Goal: Communication & Community: Answer question/provide support

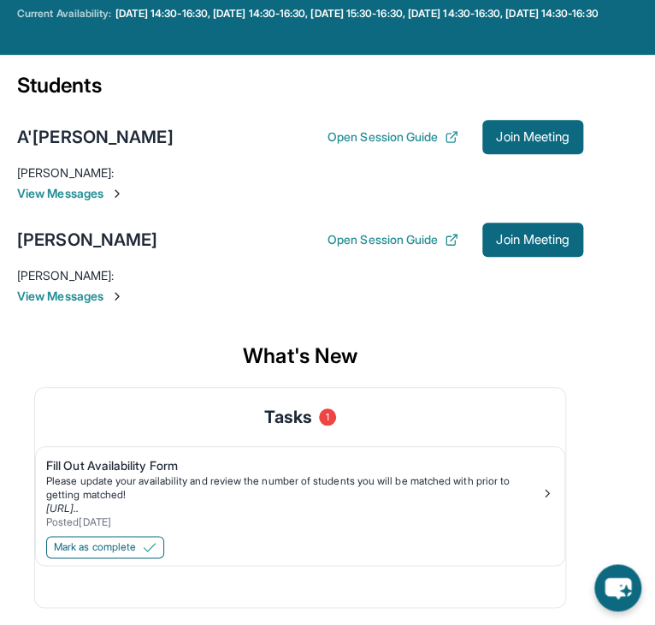
scroll to position [163, 0]
click at [62, 196] on span "View Messages" at bounding box center [300, 193] width 566 height 17
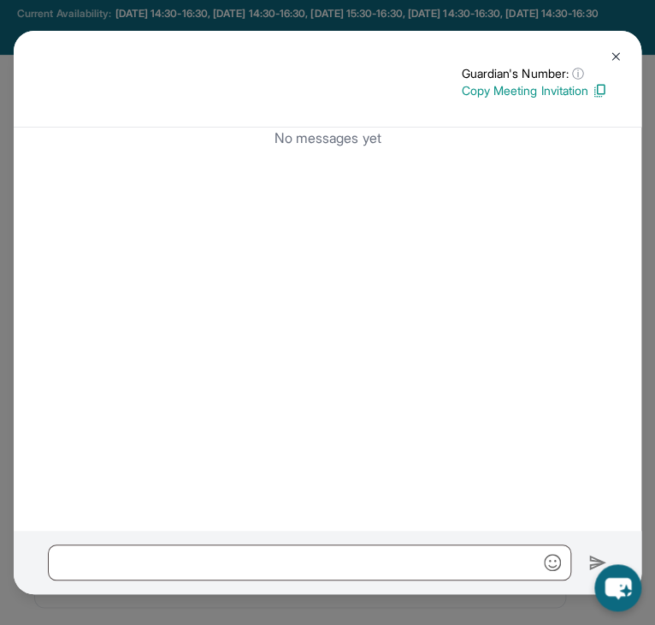
click at [618, 51] on img at bounding box center [616, 57] width 14 height 14
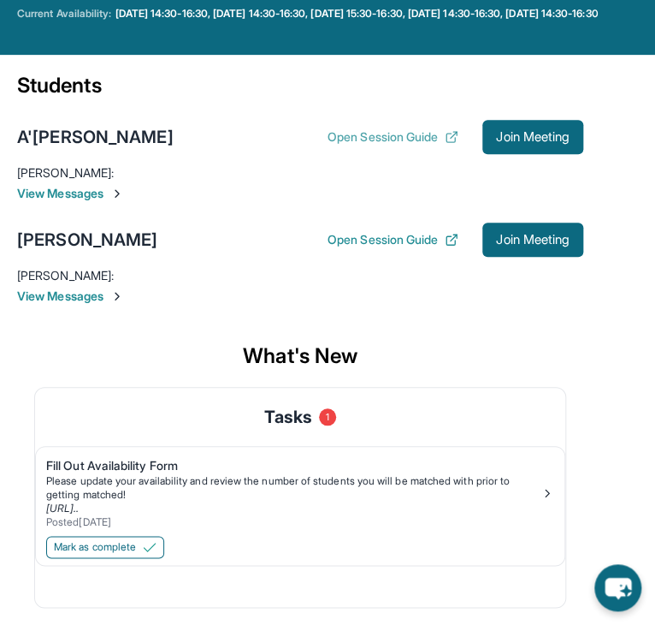
click at [451, 137] on icon at bounding box center [454, 135] width 6 height 6
click at [100, 449] on link "Fill Out Availability Form Please update your availability and review the numbe…" at bounding box center [300, 490] width 529 height 86
click at [67, 291] on span "View Messages" at bounding box center [300, 295] width 566 height 17
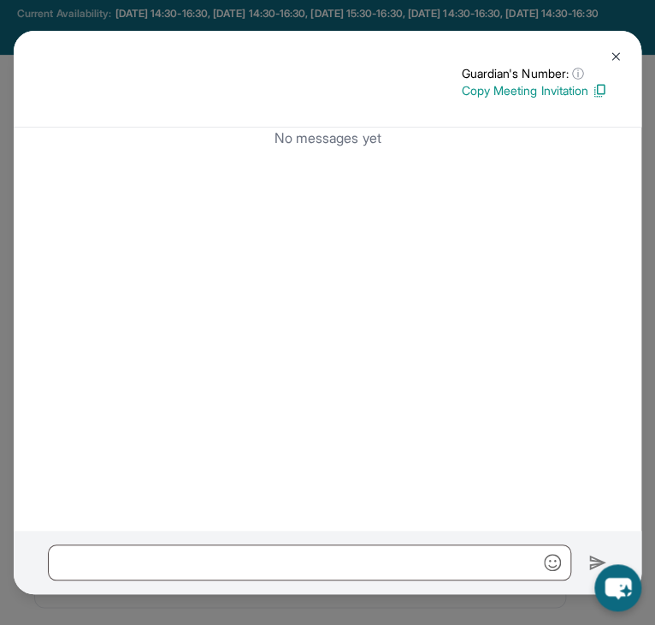
click at [622, 53] on img at bounding box center [616, 57] width 14 height 14
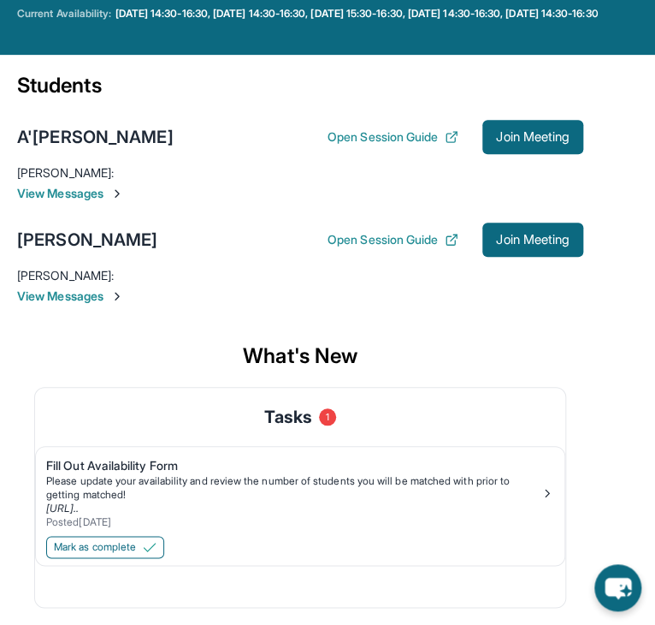
click at [37, 193] on span "View Messages" at bounding box center [300, 193] width 566 height 17
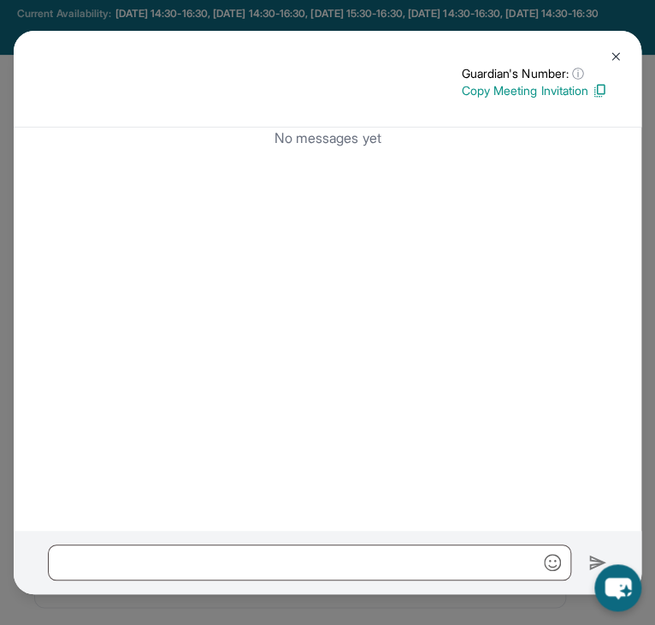
click at [607, 54] on button at bounding box center [616, 56] width 34 height 34
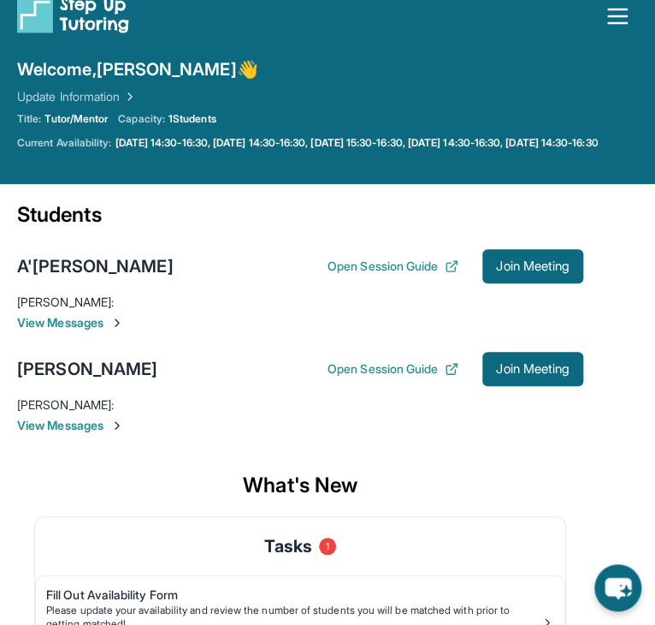
scroll to position [0, 0]
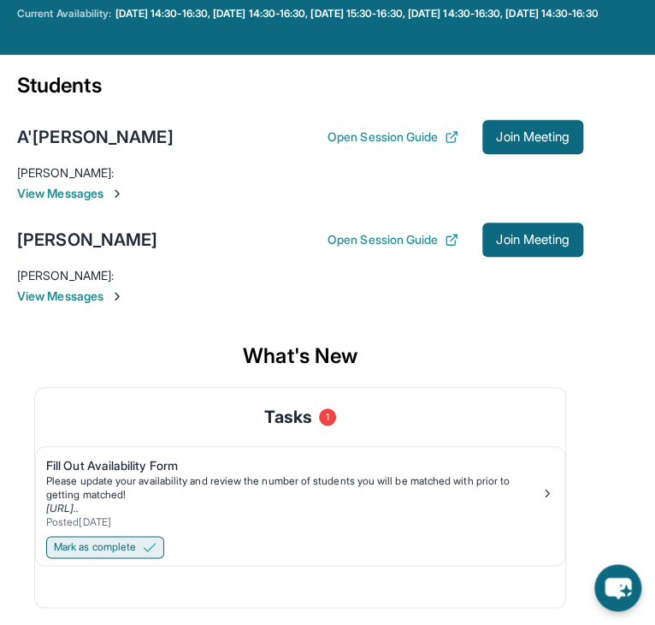
click at [134, 543] on span "Mark as complete" at bounding box center [95, 547] width 82 height 14
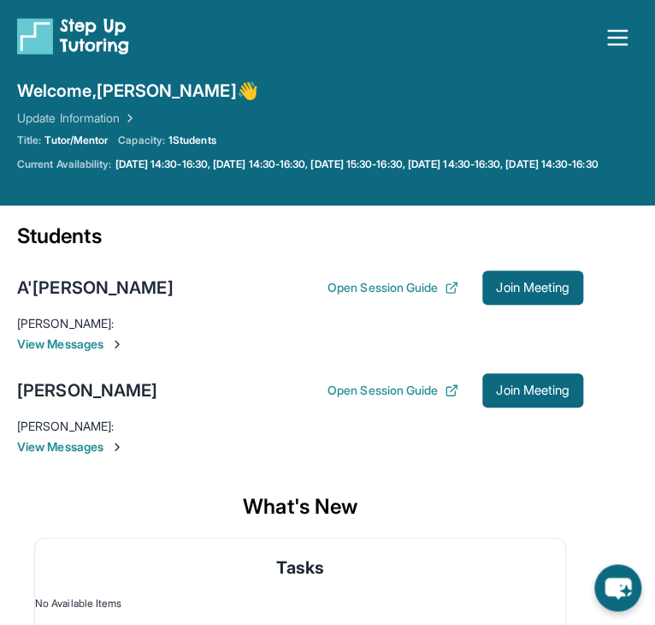
click at [627, 42] on icon "button" at bounding box center [617, 37] width 27 height 27
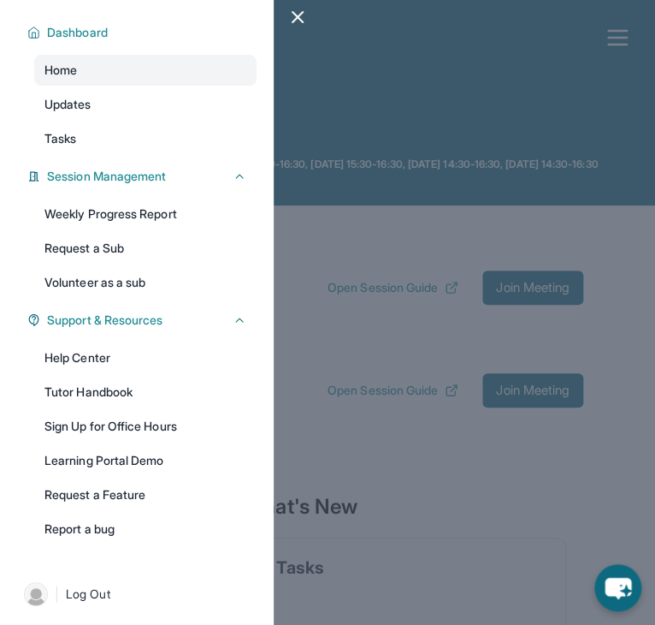
click at [301, 10] on icon "button" at bounding box center [297, 17] width 21 height 21
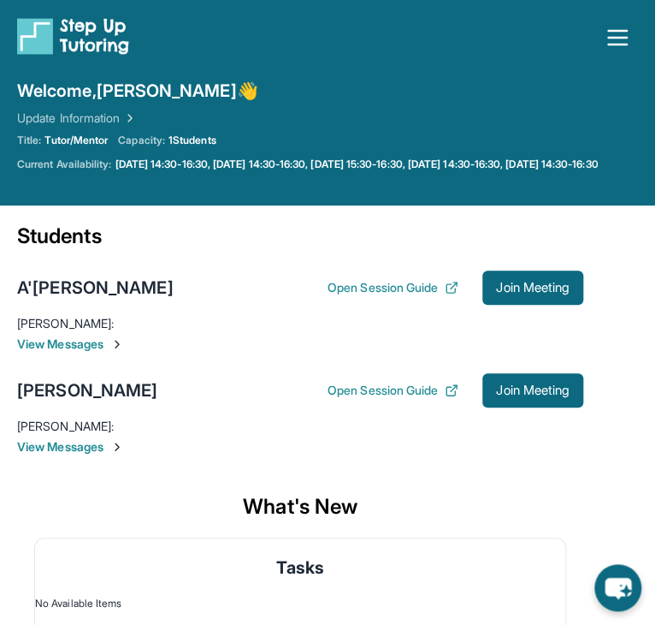
click at [135, 118] on img at bounding box center [128, 118] width 17 height 17
click at [616, 37] on icon "button" at bounding box center [617, 38] width 18 height 14
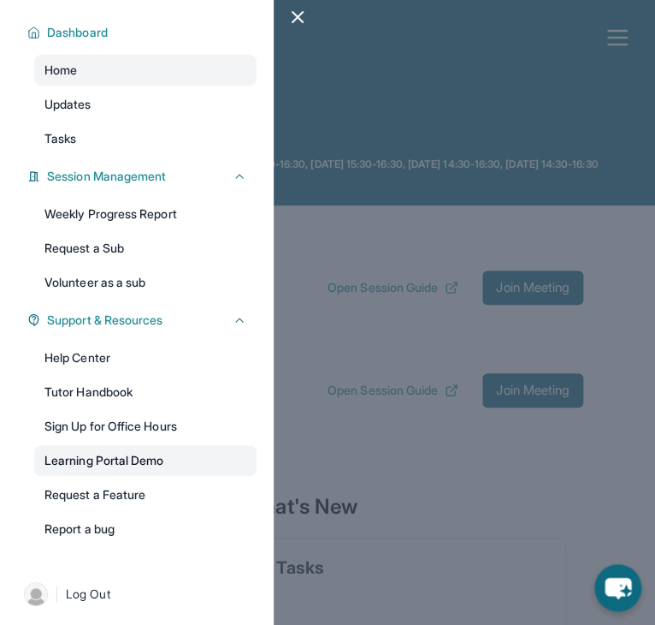
click at [110, 451] on link "Learning Portal Demo" at bounding box center [145, 460] width 222 height 31
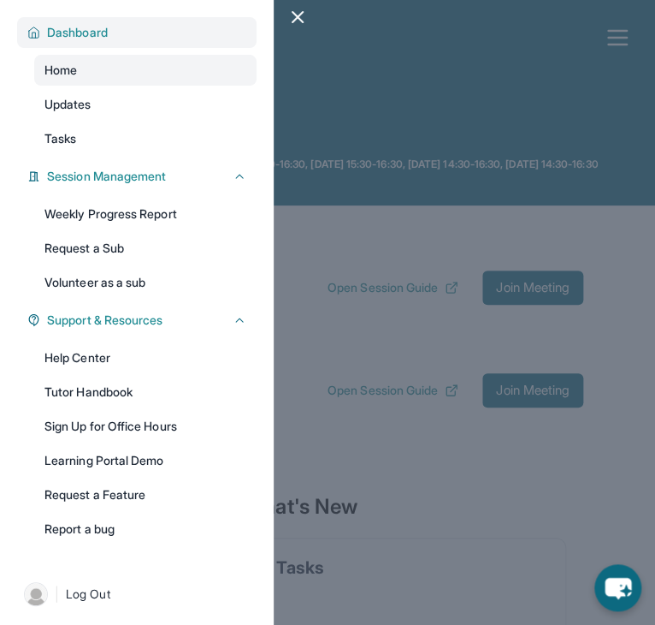
click at [100, 27] on span "Dashboard" at bounding box center [77, 32] width 61 height 17
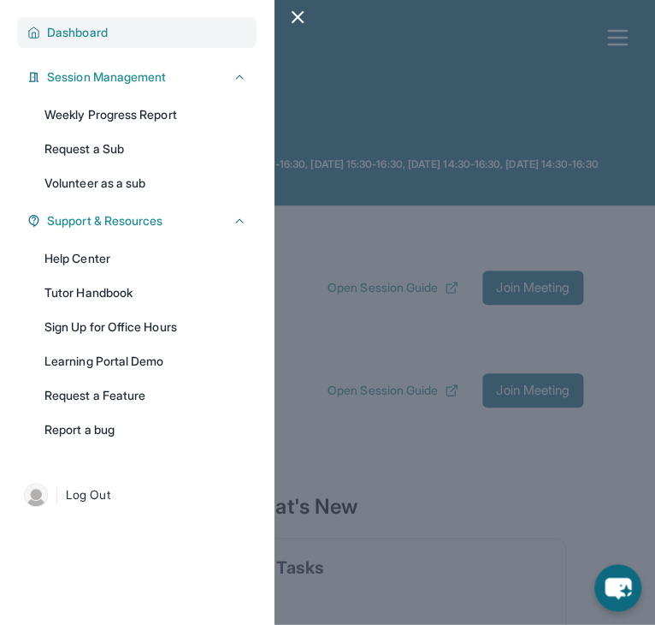
click at [100, 27] on span "Dashboard" at bounding box center [77, 32] width 61 height 17
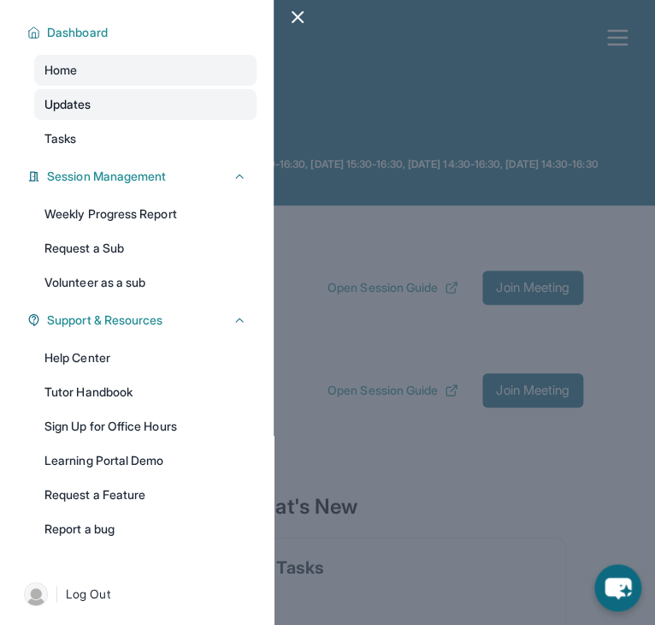
click at [102, 110] on link "Updates" at bounding box center [145, 104] width 222 height 31
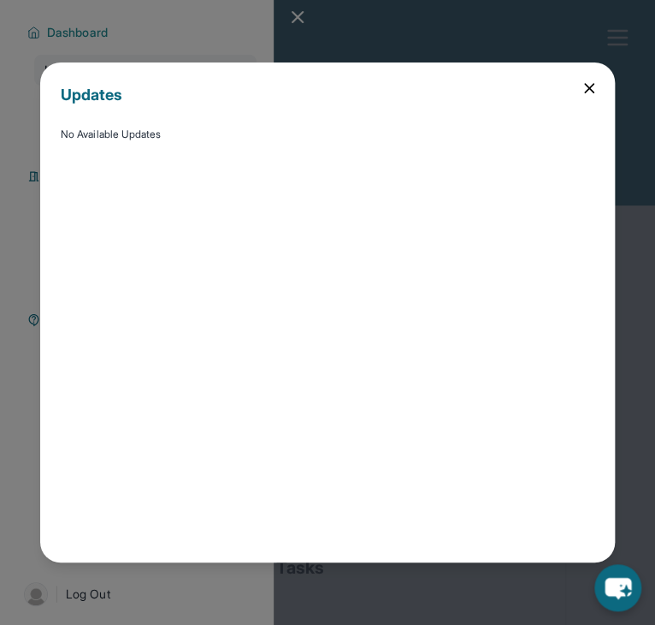
click at [581, 95] on icon at bounding box center [589, 88] width 17 height 17
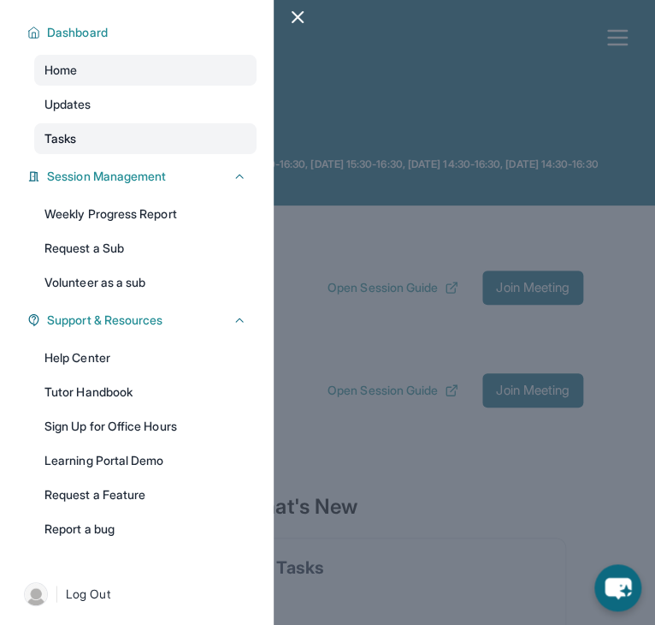
click at [90, 135] on link "Tasks" at bounding box center [145, 138] width 222 height 31
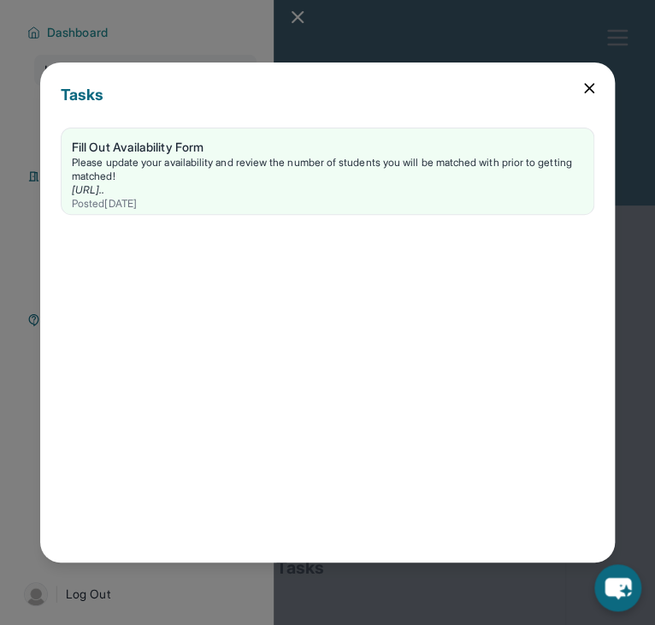
click at [585, 88] on icon at bounding box center [589, 88] width 17 height 17
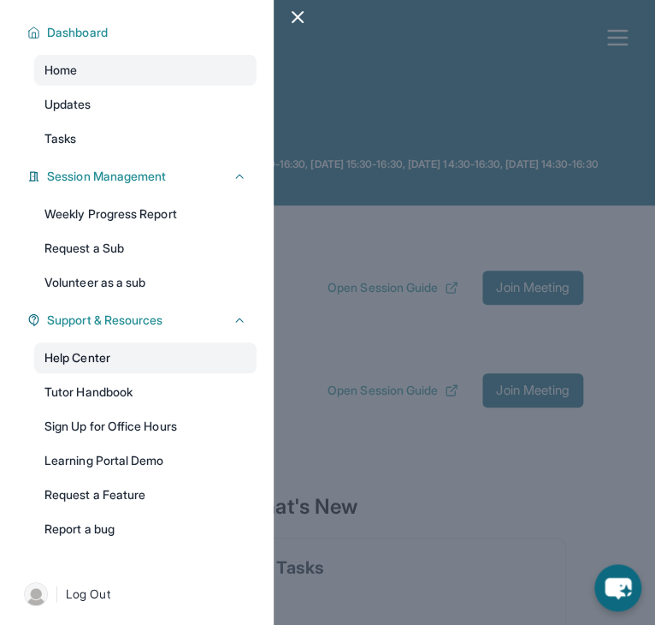
click at [201, 359] on link "Help Center" at bounding box center [145, 357] width 222 height 31
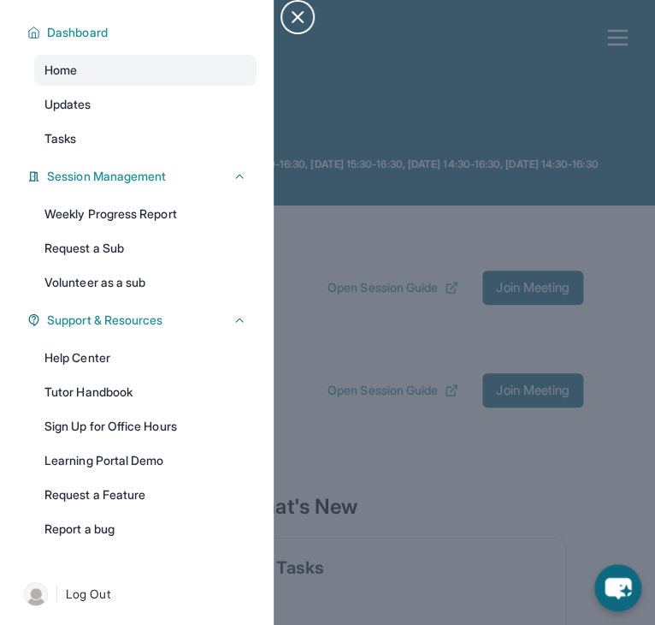
click at [295, 14] on icon "button" at bounding box center [298, 17] width 10 height 10
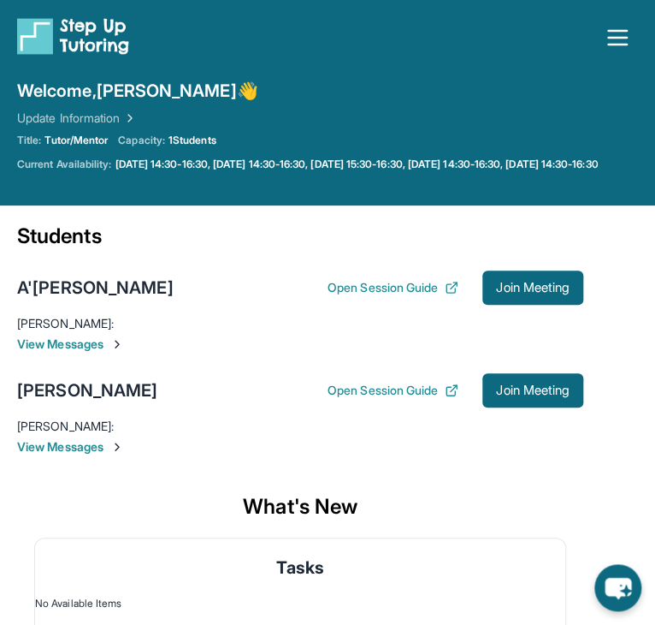
click at [131, 96] on span "Welcome, Sarah 👋" at bounding box center [137, 91] width 241 height 24
click at [85, 352] on span "View Messages" at bounding box center [300, 343] width 566 height 17
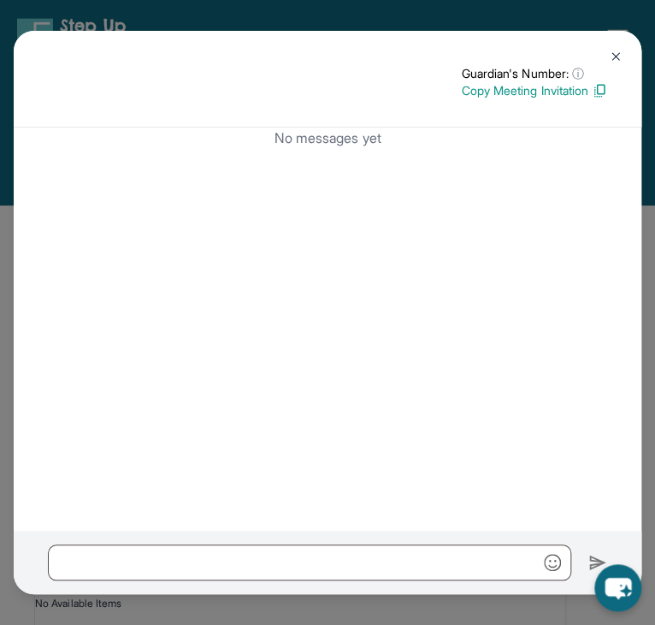
click at [612, 55] on img at bounding box center [616, 57] width 14 height 14
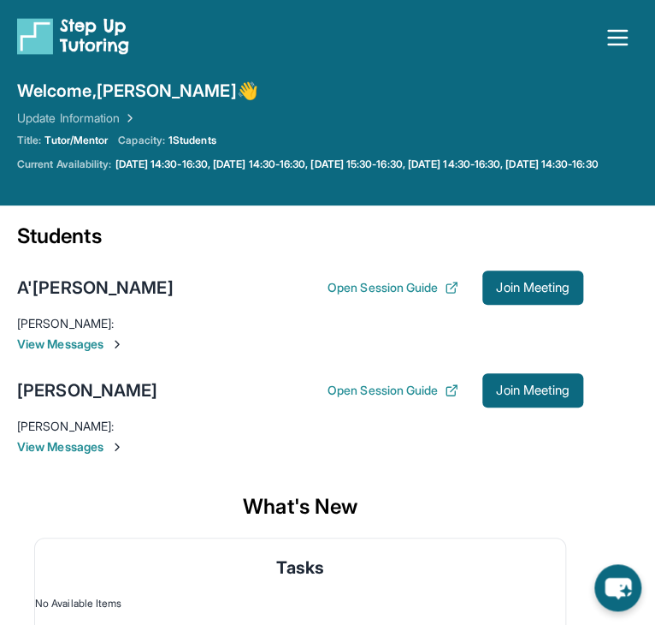
click at [59, 465] on div "Yuetong Wu Open Session Guide Join Meeting Yee Lee : Hi Sarah, my name is Yee, …" at bounding box center [300, 414] width 566 height 103
click at [60, 455] on span "View Messages" at bounding box center [300, 446] width 566 height 17
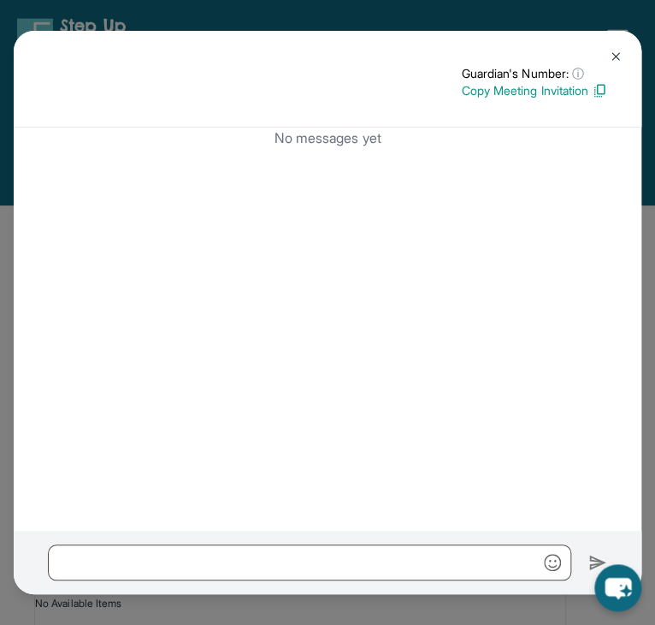
click at [624, 55] on button at bounding box center [616, 56] width 34 height 34
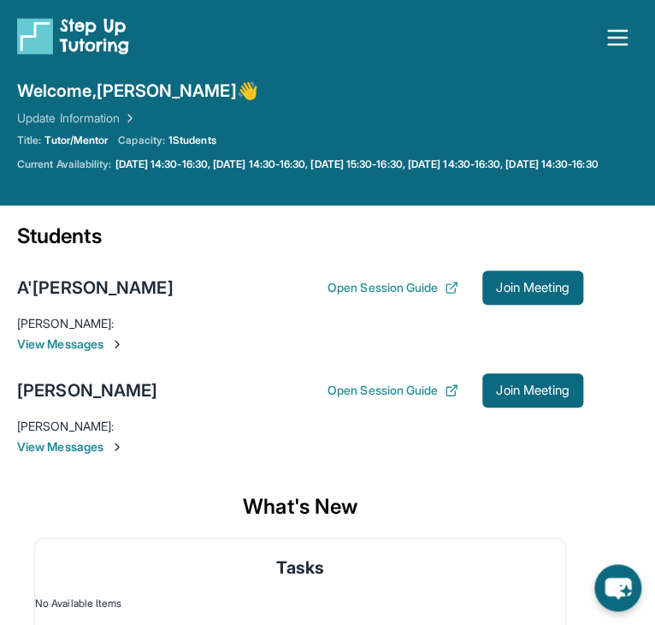
click at [27, 455] on span "View Messages" at bounding box center [300, 446] width 566 height 17
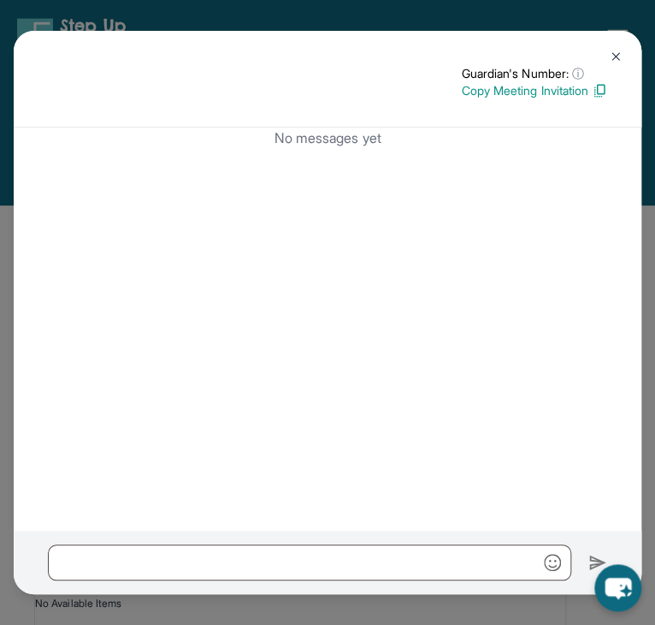
click at [625, 62] on button at bounding box center [616, 56] width 34 height 34
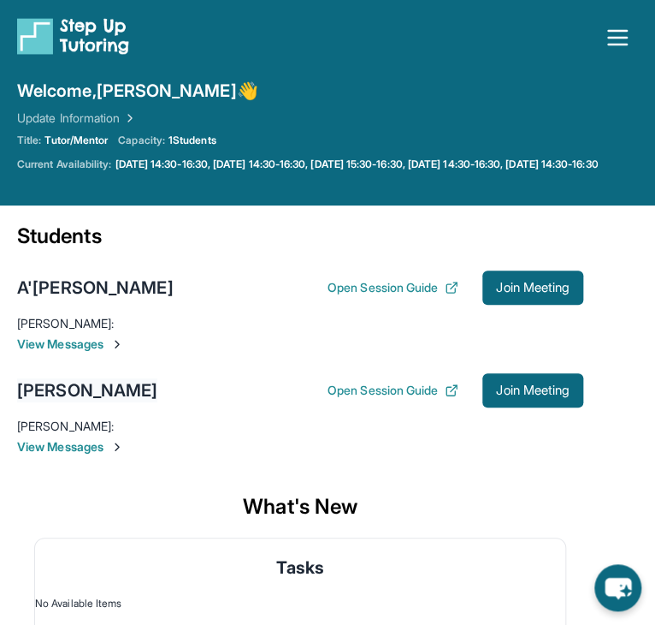
click at [68, 402] on div "[PERSON_NAME]" at bounding box center [87, 390] width 140 height 24
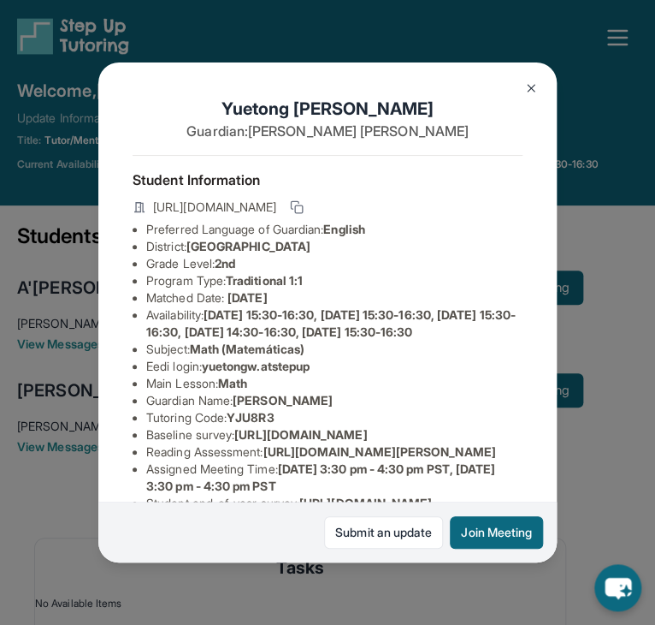
click at [276, 204] on span "[URL][DOMAIN_NAME]" at bounding box center [214, 206] width 123 height 17
click at [521, 91] on button at bounding box center [531, 88] width 34 height 34
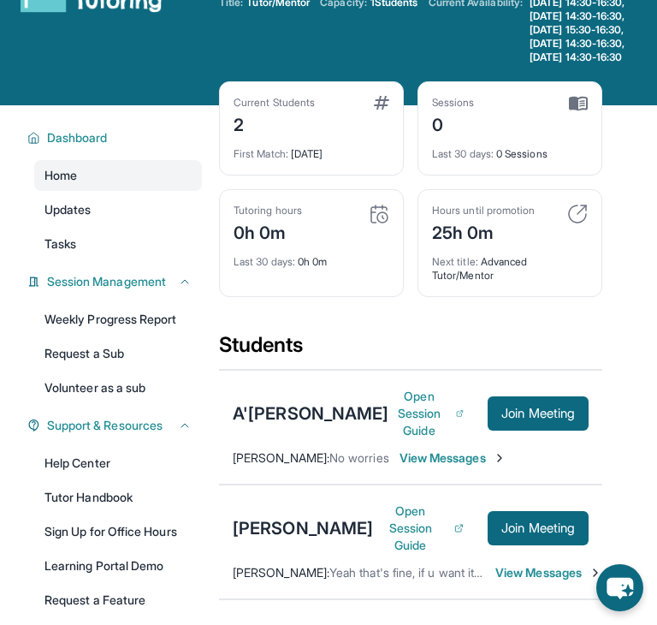
scroll to position [64, 0]
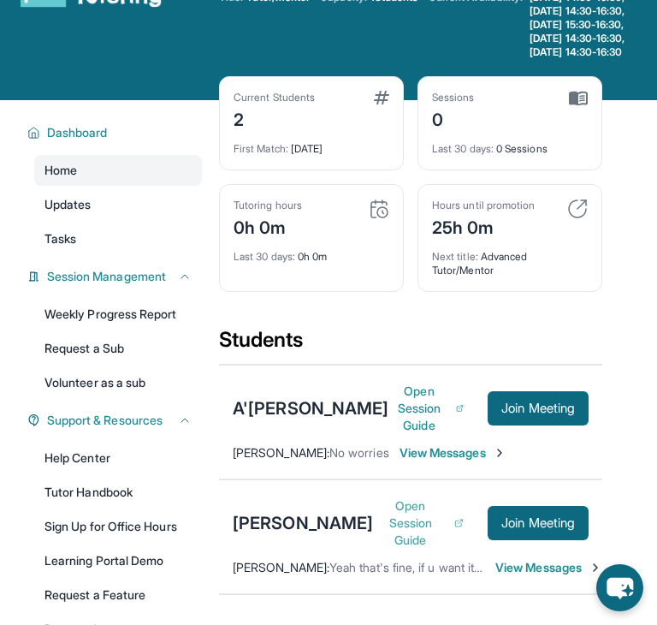
click at [454, 530] on icon at bounding box center [458, 523] width 9 height 14
click at [379, 219] on img at bounding box center [379, 208] width 21 height 21
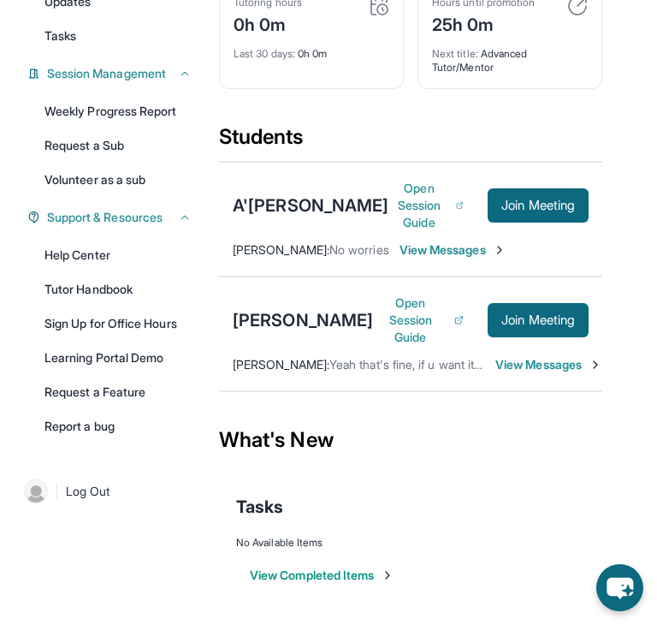
scroll to position [286, 0]
click at [293, 370] on span "Sarah Orndorff :" at bounding box center [281, 364] width 97 height 15
click at [269, 332] on div "[PERSON_NAME]" at bounding box center [303, 320] width 140 height 24
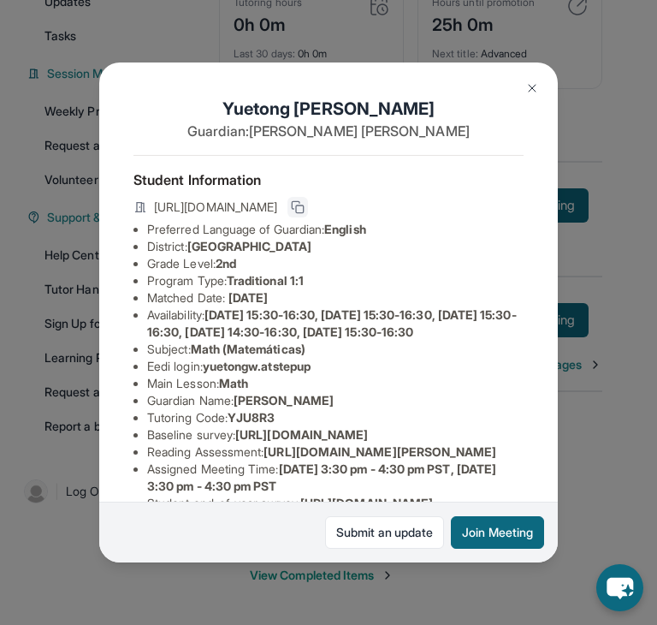
click at [308, 212] on button at bounding box center [297, 207] width 21 height 21
drag, startPoint x: 379, startPoint y: 246, endPoint x: 196, endPoint y: 246, distance: 183.1
click at [196, 246] on span "[GEOGRAPHIC_DATA]" at bounding box center [249, 246] width 124 height 15
click at [363, 272] on li "Program Type: Traditional 1:1" at bounding box center [335, 280] width 376 height 17
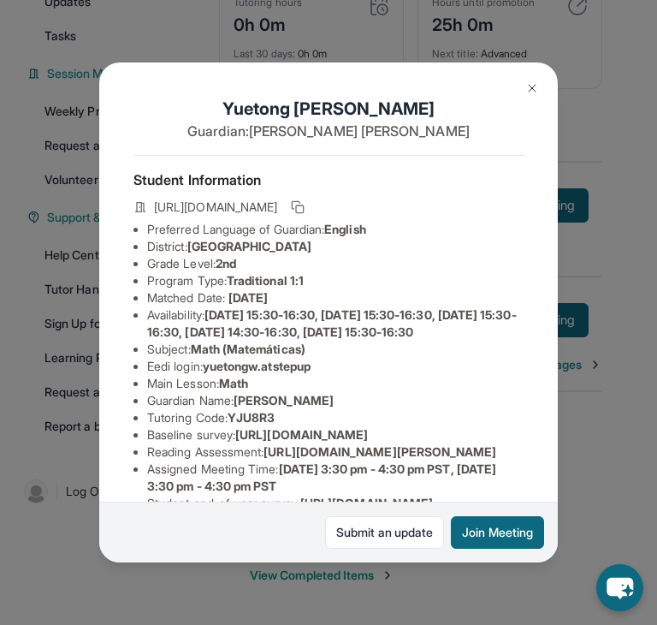
drag, startPoint x: 348, startPoint y: 240, endPoint x: 158, endPoint y: 248, distance: 190.1
click at [158, 248] on li "District: Berryessa Union School District" at bounding box center [335, 246] width 376 height 17
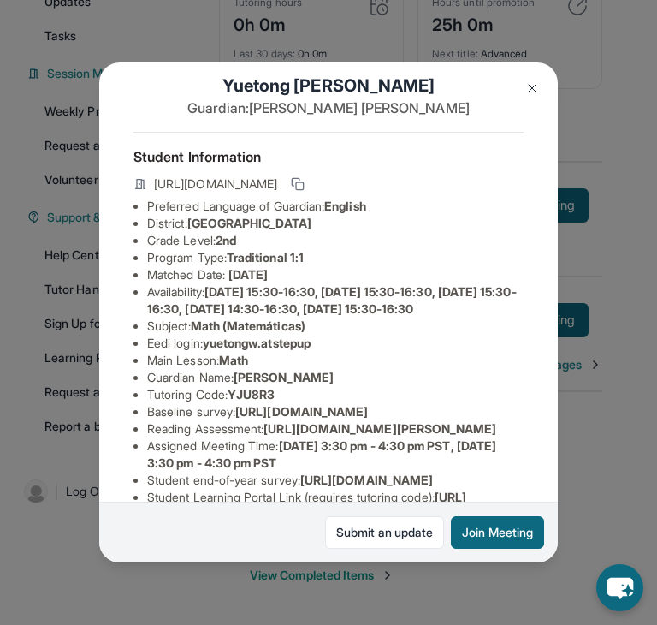
scroll to position [26, 0]
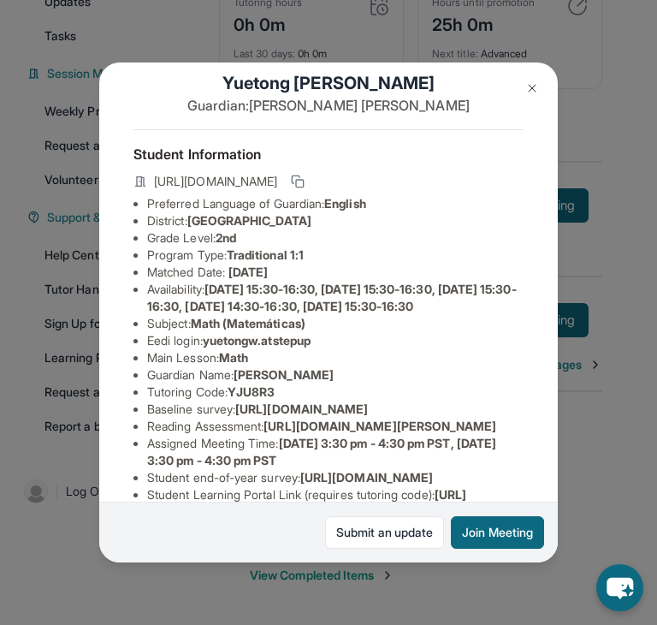
click at [300, 330] on span "Math (Matemáticas)" at bounding box center [248, 323] width 115 height 15
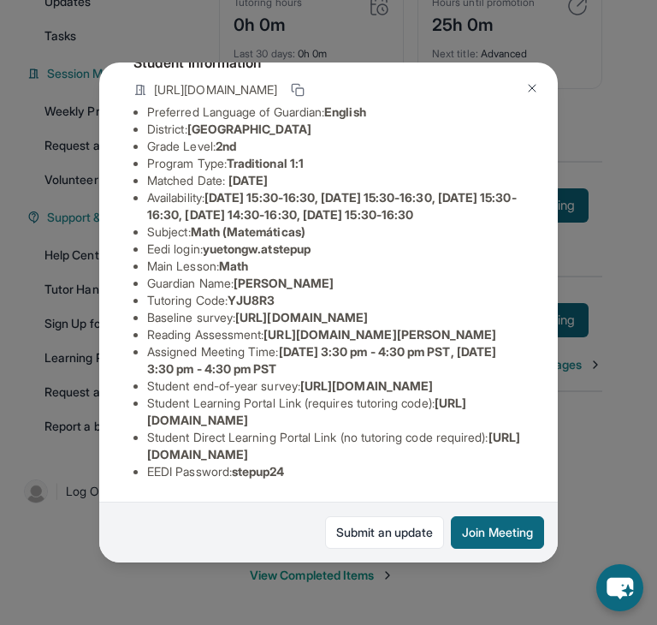
scroll to position [225, 22]
click at [531, 89] on img at bounding box center [532, 88] width 14 height 14
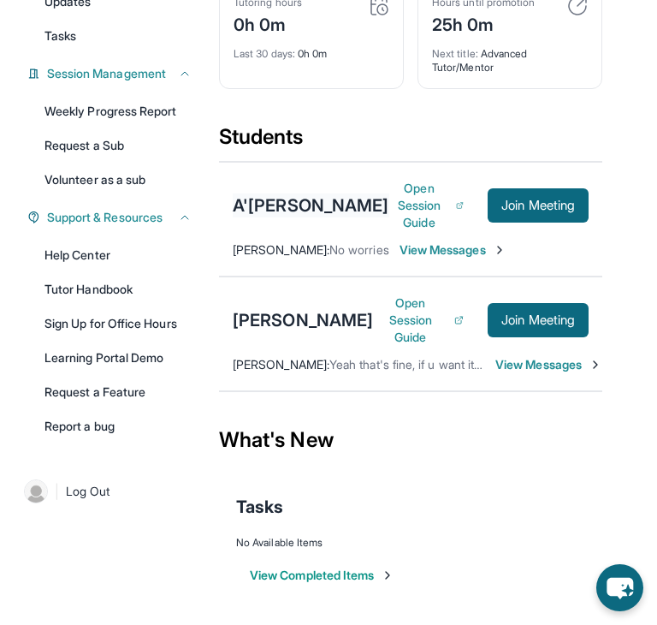
click at [264, 213] on div "A'[PERSON_NAME]" at bounding box center [311, 205] width 157 height 24
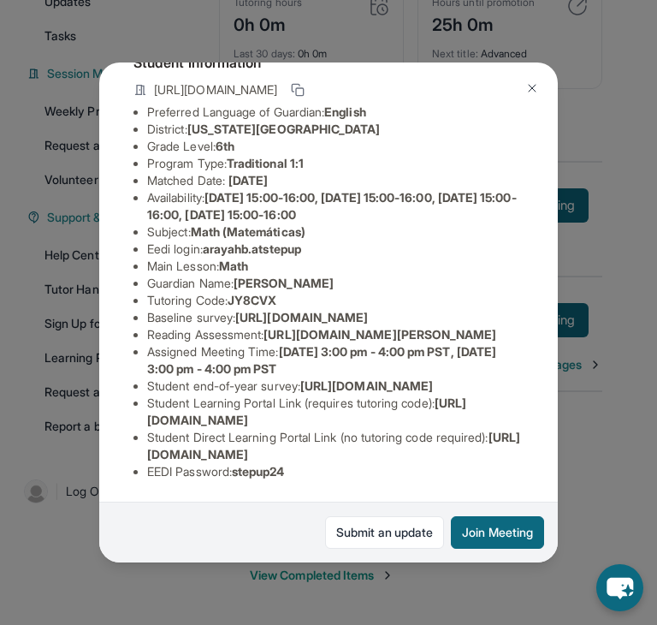
scroll to position [123, 0]
drag, startPoint x: 365, startPoint y: 125, endPoint x: 194, endPoint y: 127, distance: 171.1
click at [194, 127] on span "[US_STATE][GEOGRAPHIC_DATA]" at bounding box center [283, 128] width 193 height 15
click at [533, 93] on img at bounding box center [532, 88] width 14 height 14
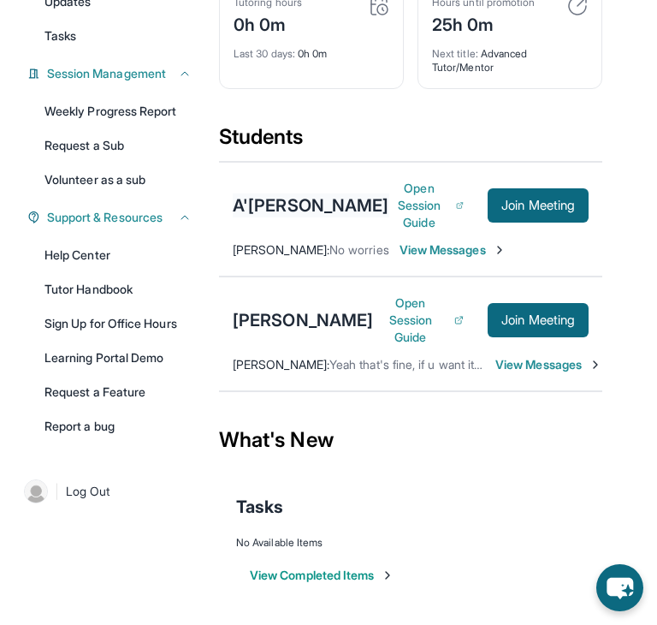
click at [300, 208] on div "A'[PERSON_NAME]" at bounding box center [311, 205] width 157 height 24
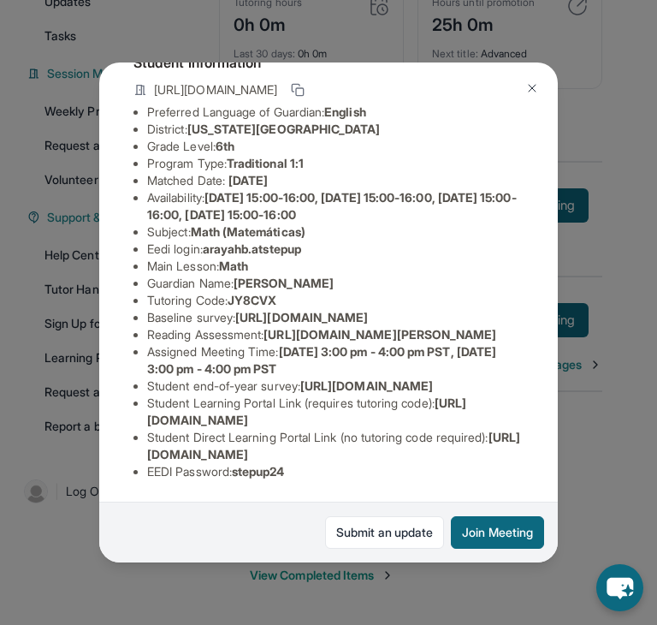
scroll to position [145, 0]
click at [157, 275] on li "Guardian Name : Ebony Taylor" at bounding box center [335, 283] width 376 height 17
click at [647, 215] on div "A'rayah Brunson Guardian: Ebony Taylor Student Information https://student-port…" at bounding box center [328, 312] width 657 height 625
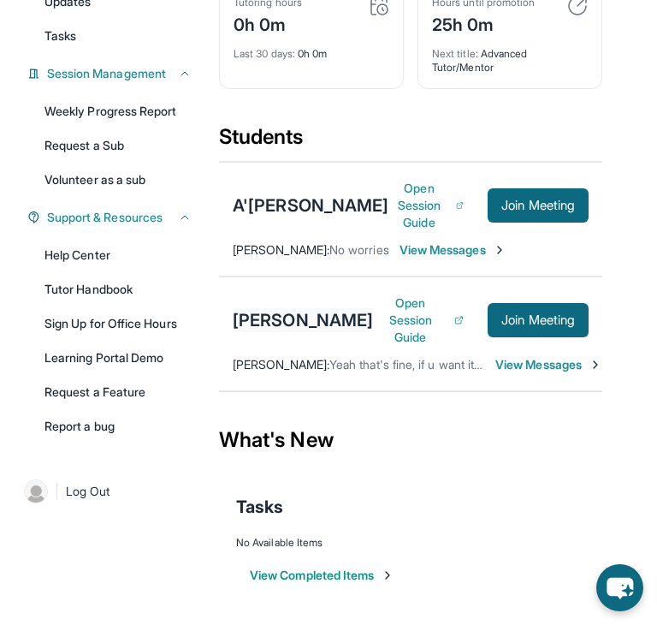
click at [263, 319] on div "[PERSON_NAME]" at bounding box center [303, 320] width 140 height 24
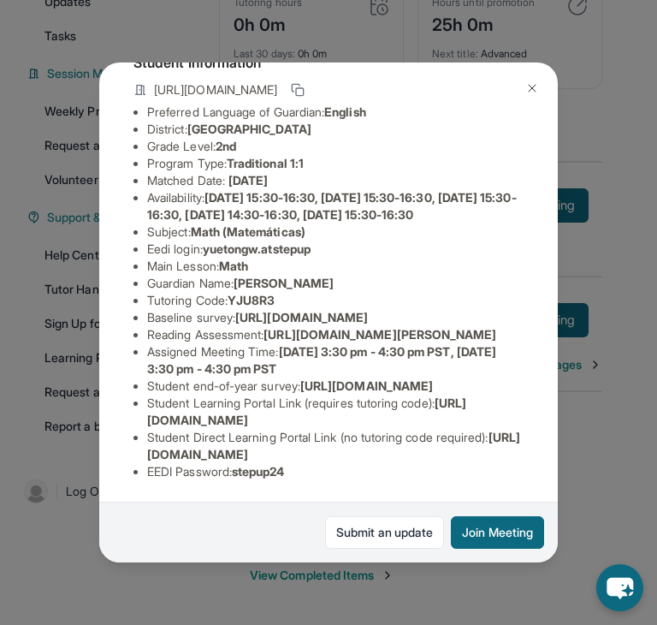
scroll to position [195, 0]
click at [530, 92] on img at bounding box center [532, 88] width 14 height 14
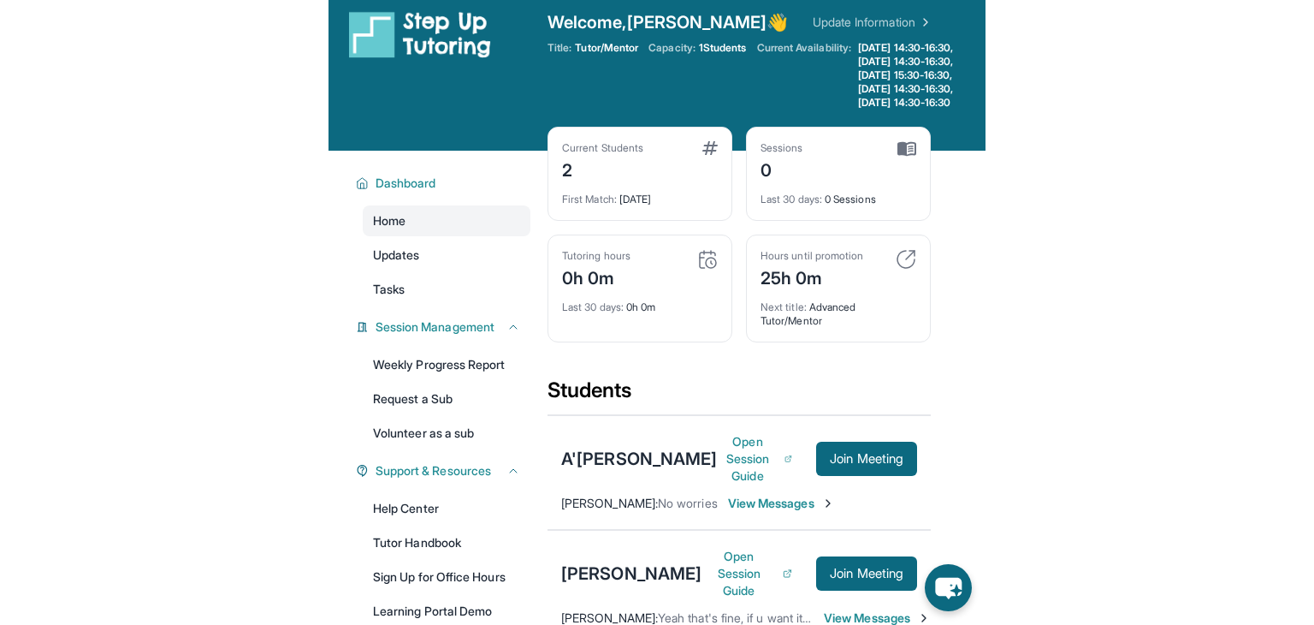
scroll to position [5, 0]
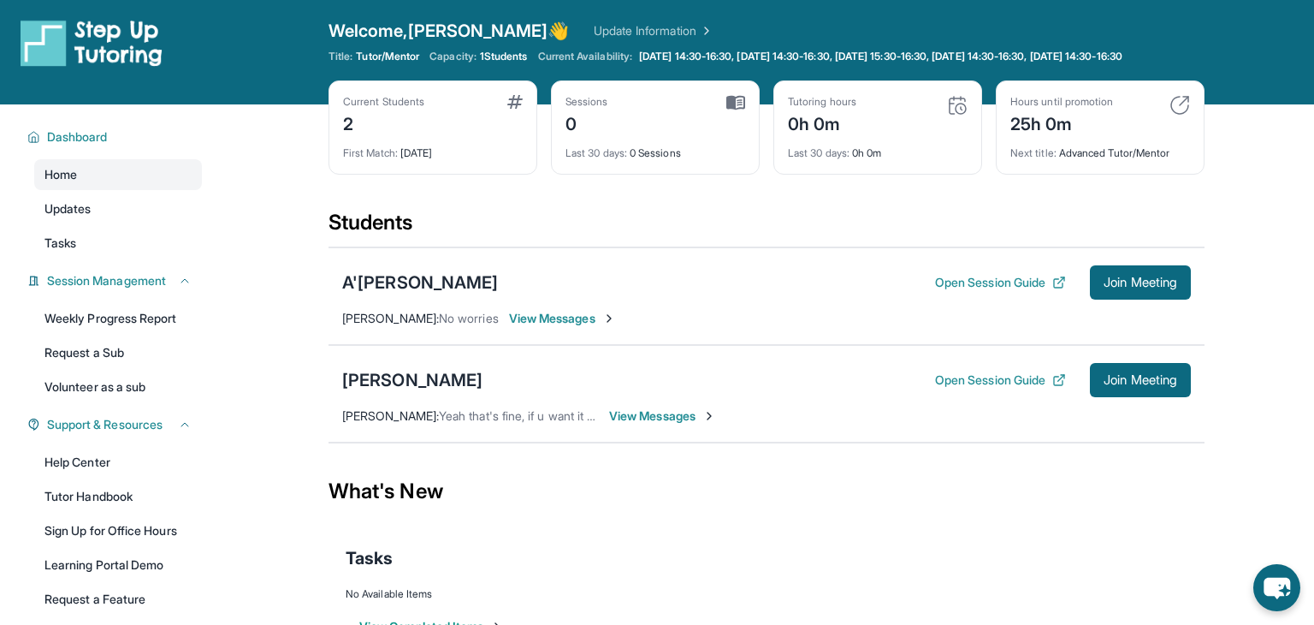
click at [399, 271] on div "A'rayah Brunson Open Session Guide Join Meeting Ebony Taylor : No worries View …" at bounding box center [767, 296] width 876 height 98
click at [656, 291] on button "Open Session Guide" at bounding box center [1000, 282] width 131 height 17
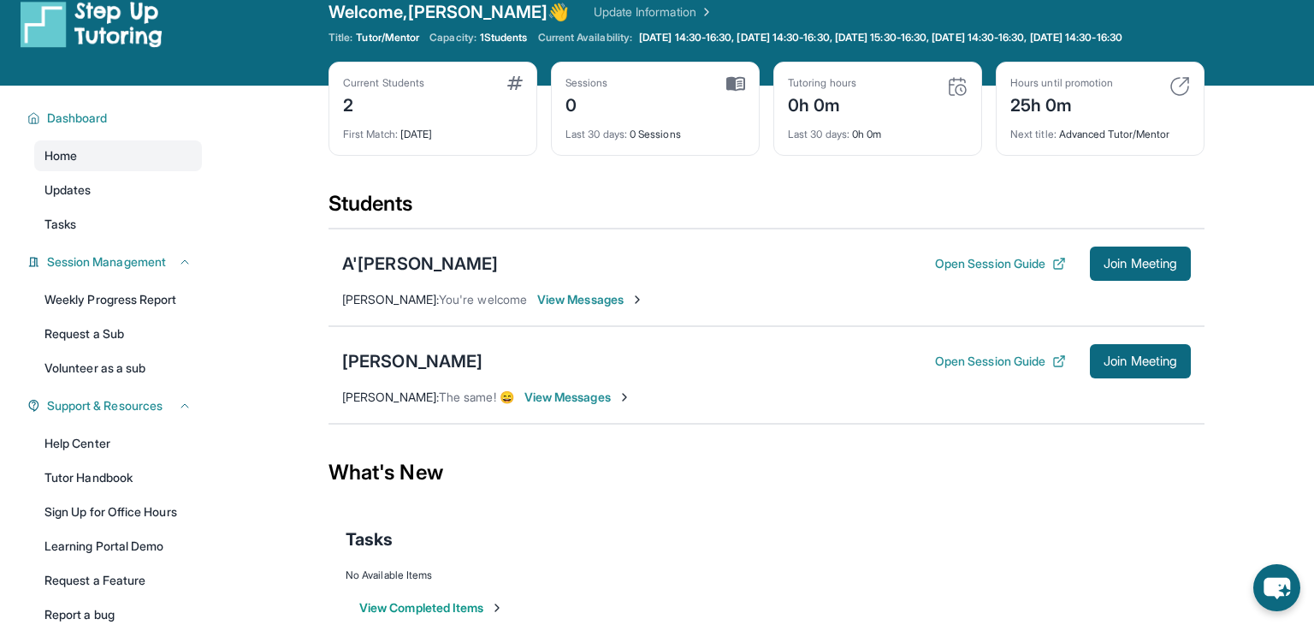
scroll to position [21, 0]
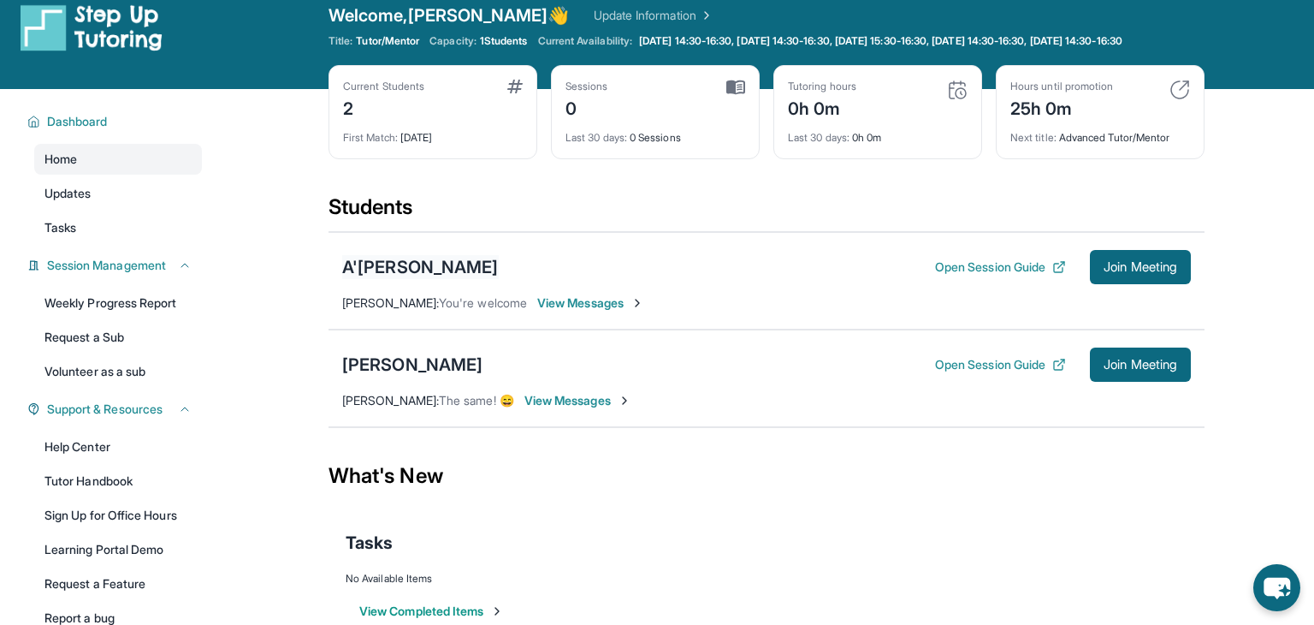
click at [382, 269] on div "A'[PERSON_NAME]" at bounding box center [420, 267] width 157 height 24
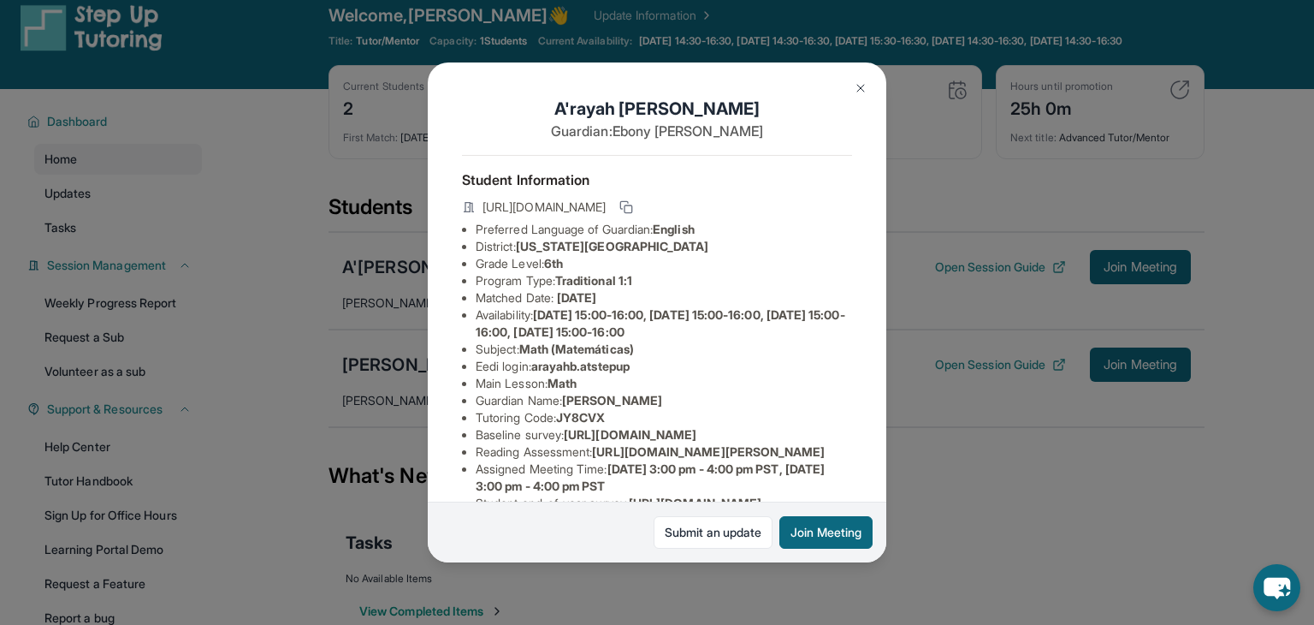
scroll to position [270, 0]
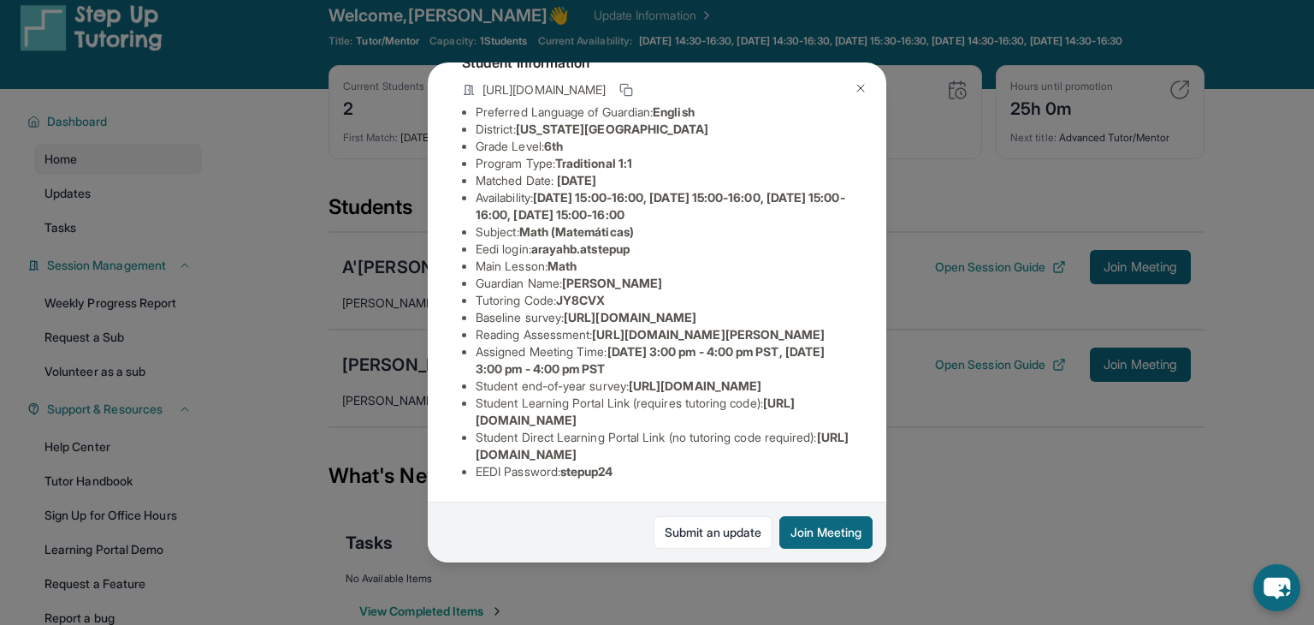
click at [857, 81] on img at bounding box center [861, 88] width 14 height 14
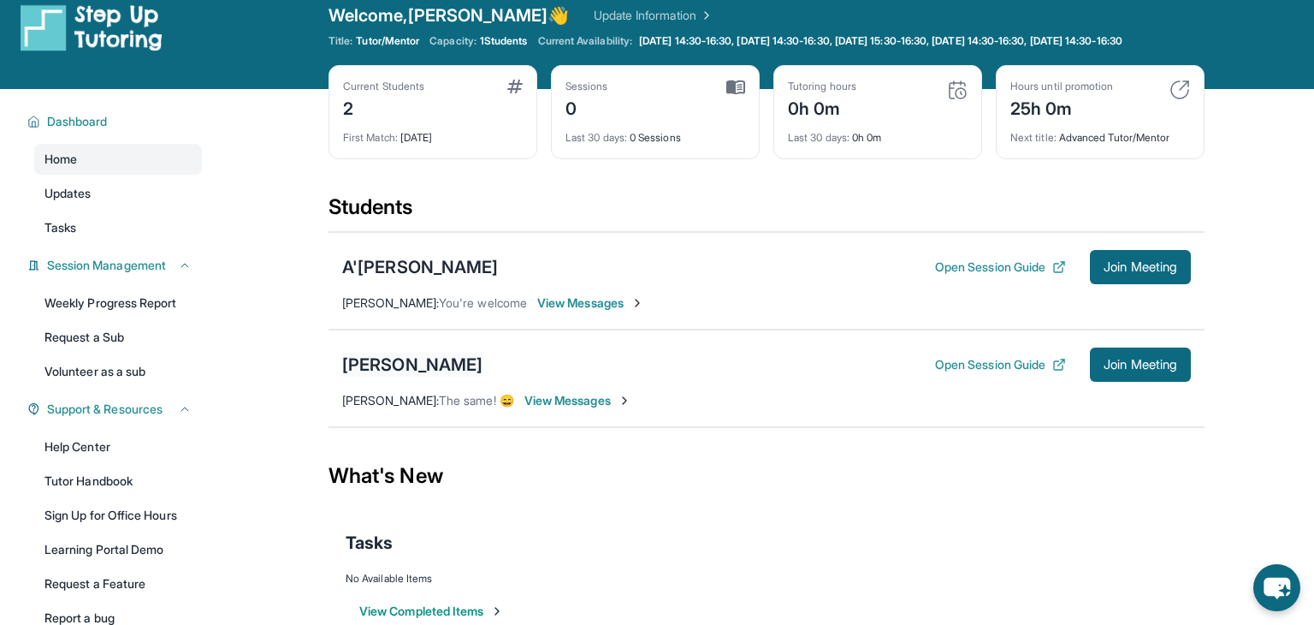
click at [393, 376] on div "[PERSON_NAME]" at bounding box center [412, 364] width 140 height 24
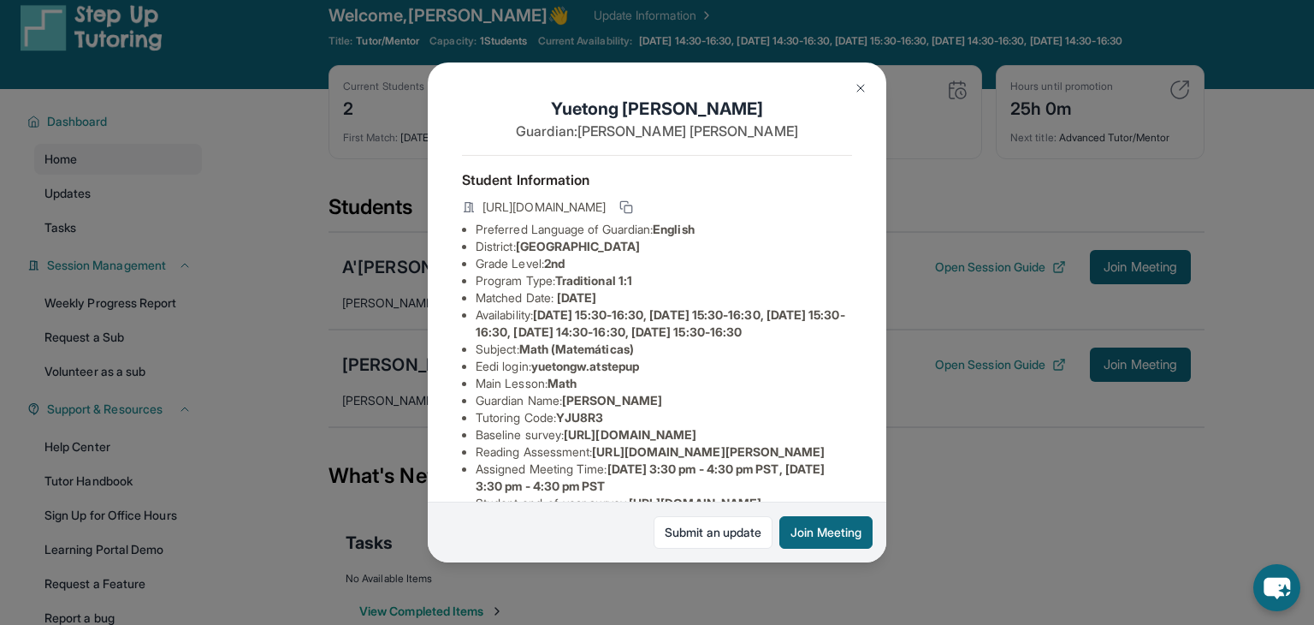
click at [962, 397] on div "[PERSON_NAME] Guardian: [PERSON_NAME] Student Information [URL][DOMAIN_NAME] Pr…" at bounding box center [657, 312] width 1314 height 625
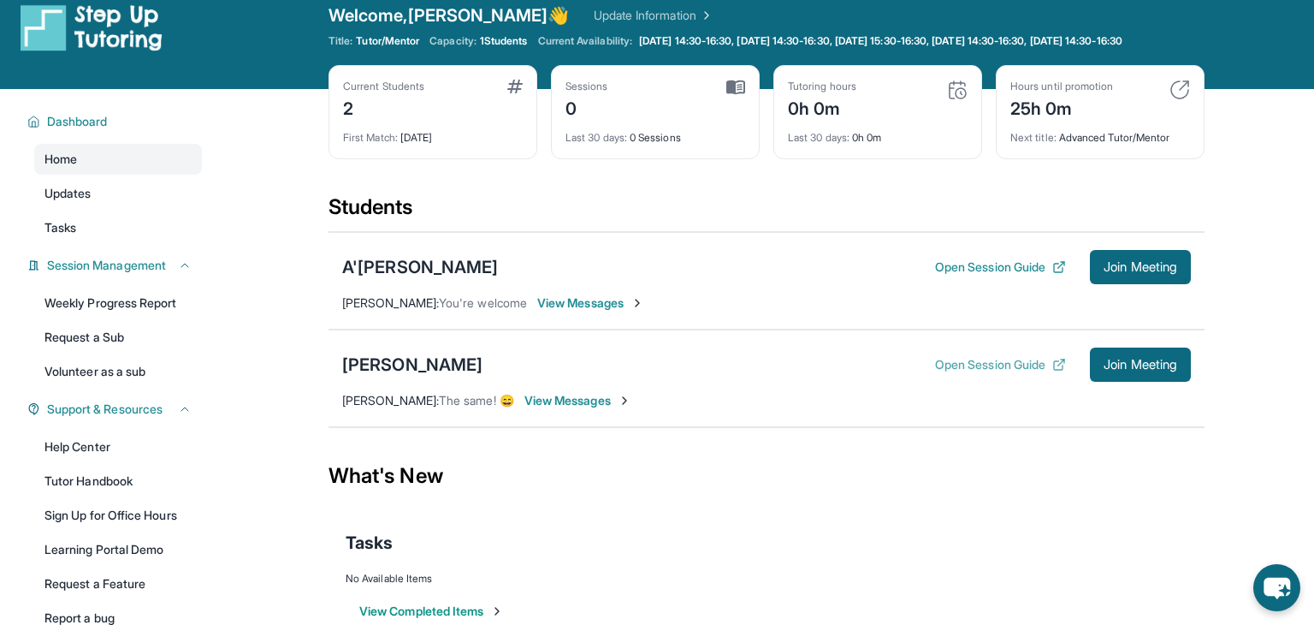
click at [1020, 373] on button "Open Session Guide" at bounding box center [1000, 364] width 131 height 17
click at [386, 273] on div "A'[PERSON_NAME]" at bounding box center [420, 267] width 157 height 24
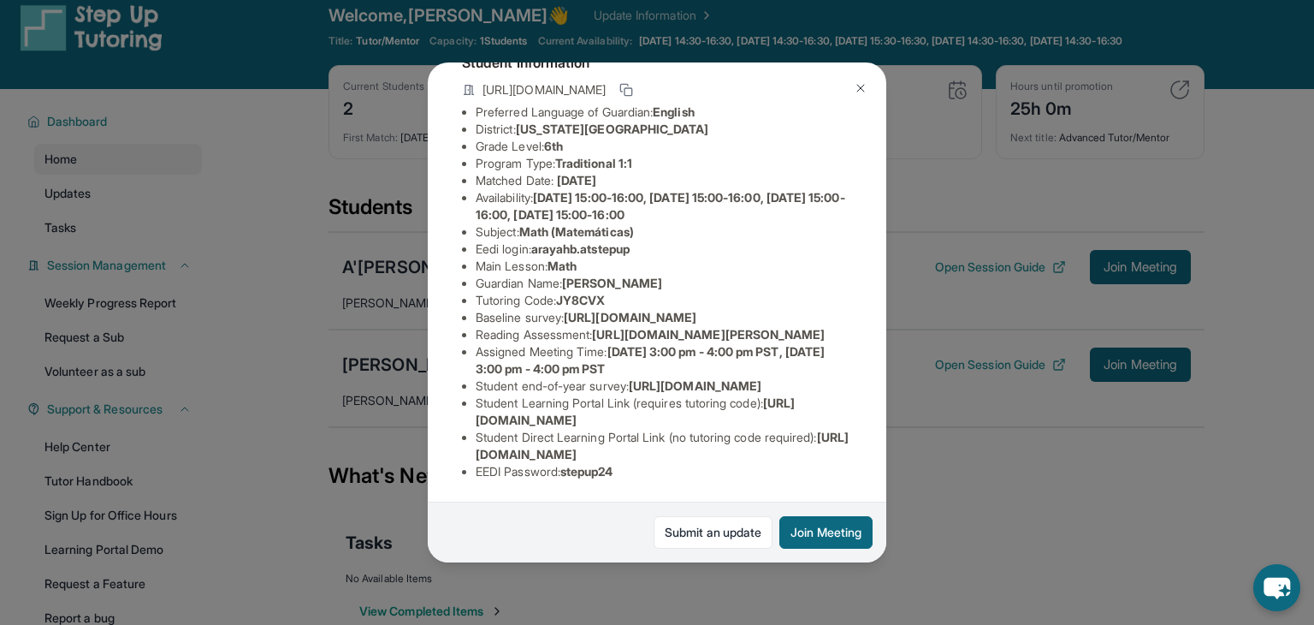
click at [867, 91] on img at bounding box center [861, 88] width 14 height 14
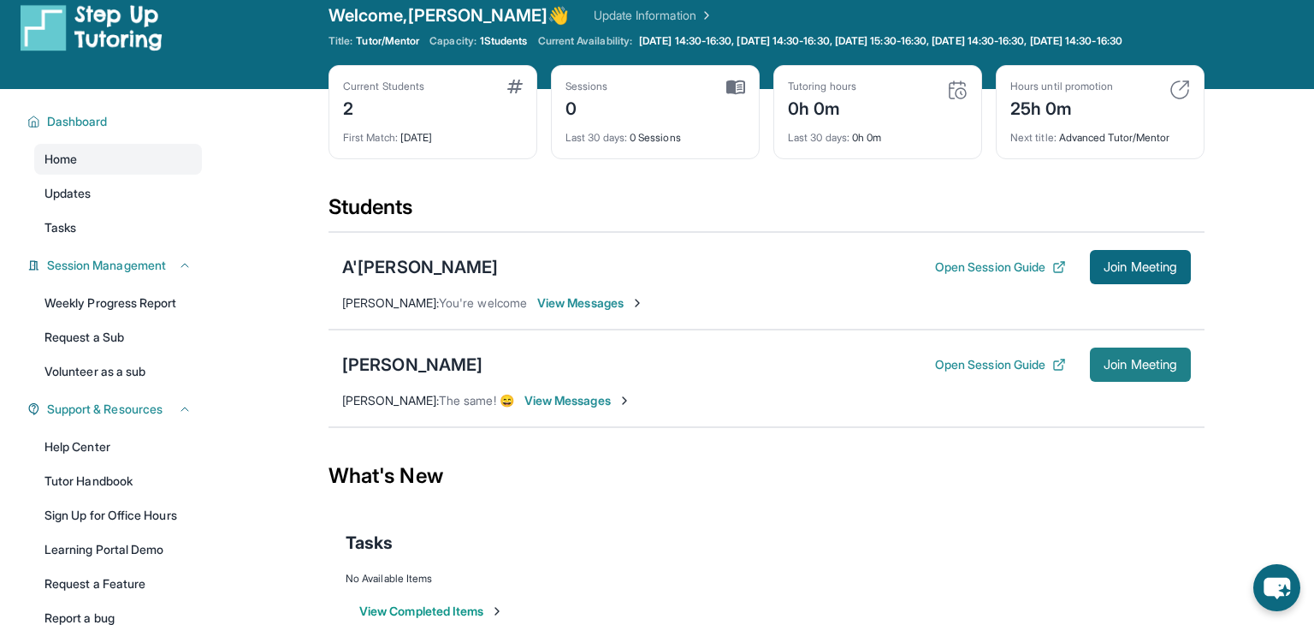
click at [1122, 370] on span "Join Meeting" at bounding box center [1141, 364] width 74 height 10
